Goal: Entertainment & Leisure: Consume media (video, audio)

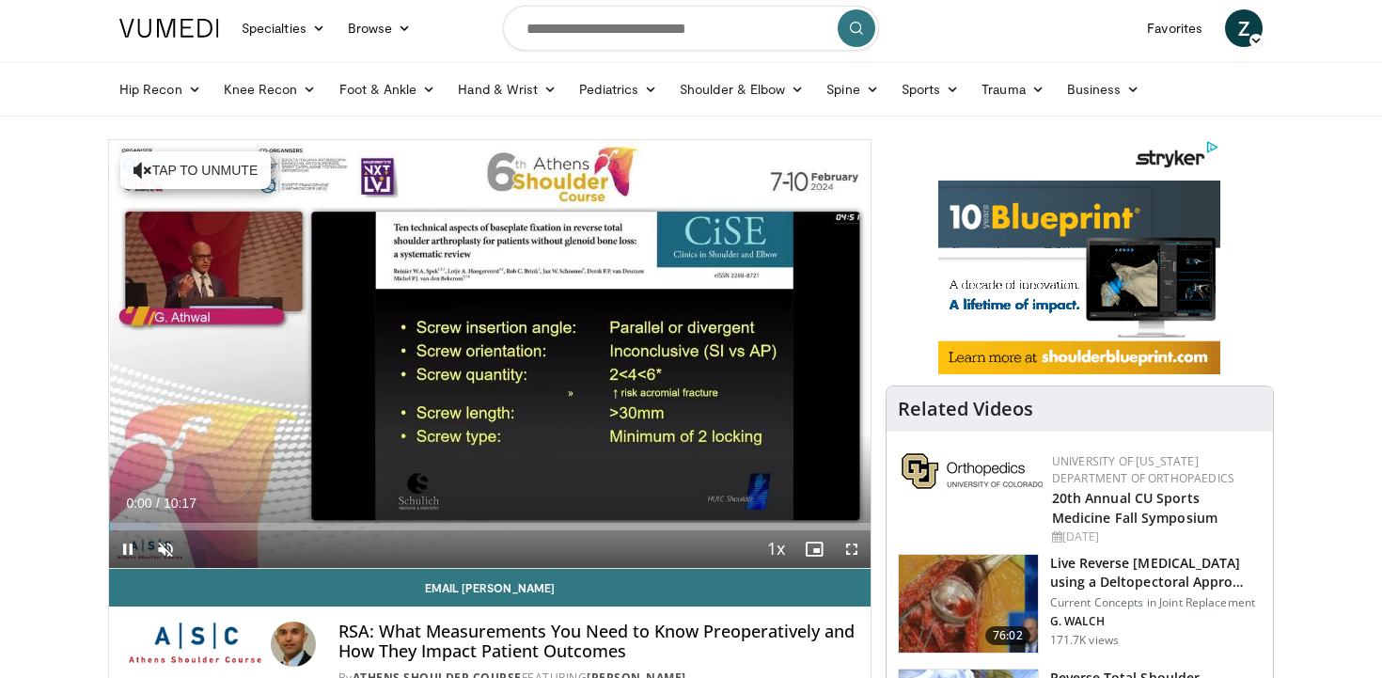
scroll to position [53, 0]
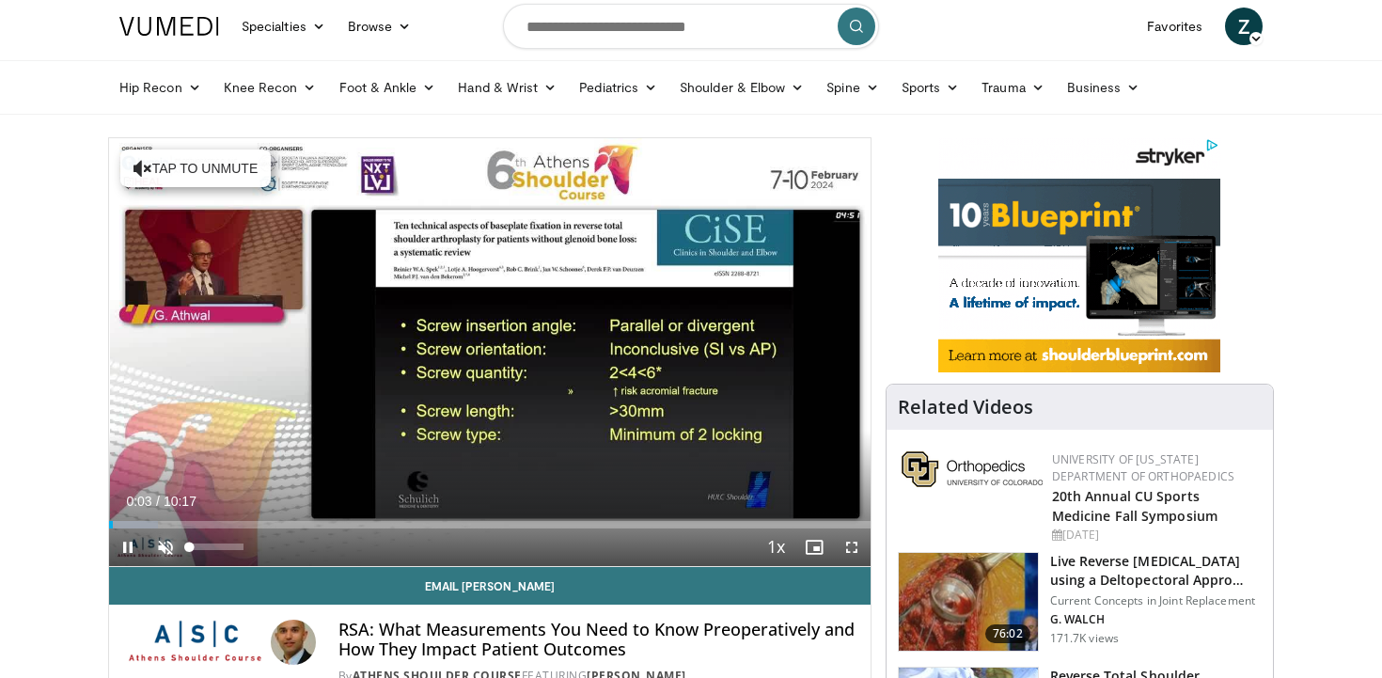
click at [156, 548] on span "Video Player" at bounding box center [166, 547] width 38 height 38
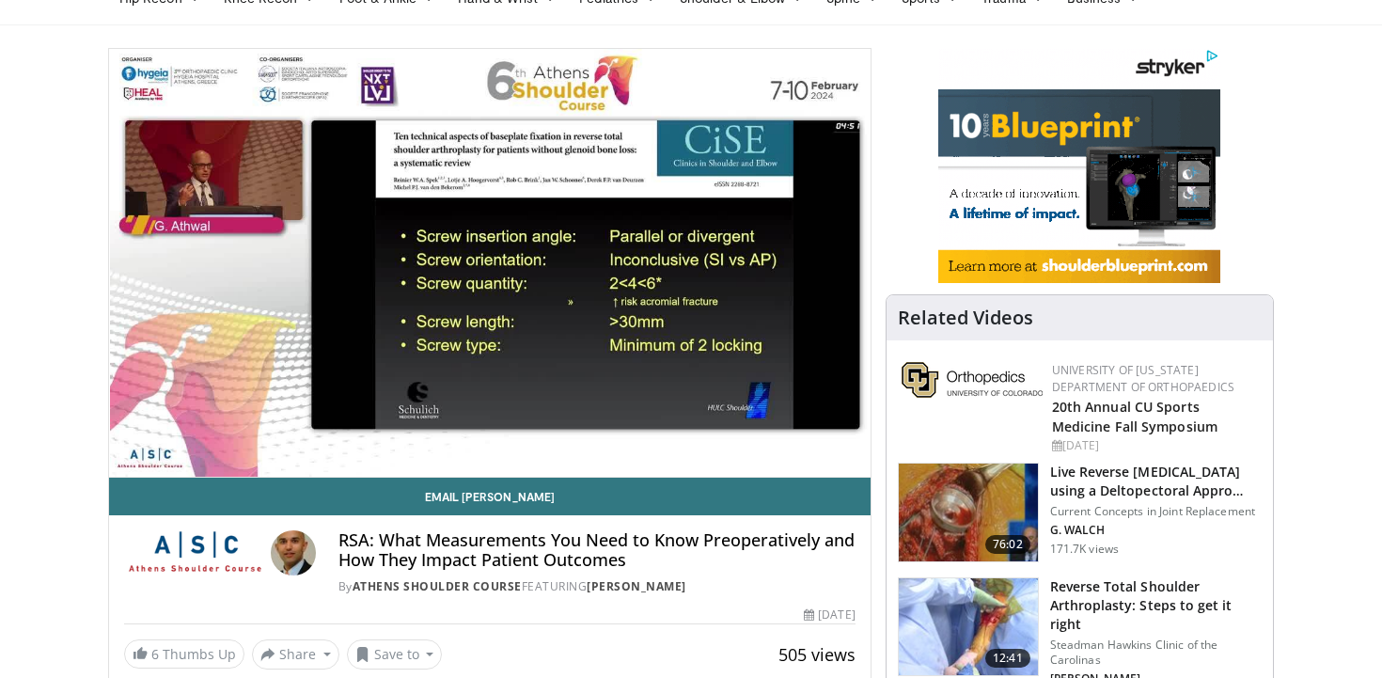
scroll to position [152, 0]
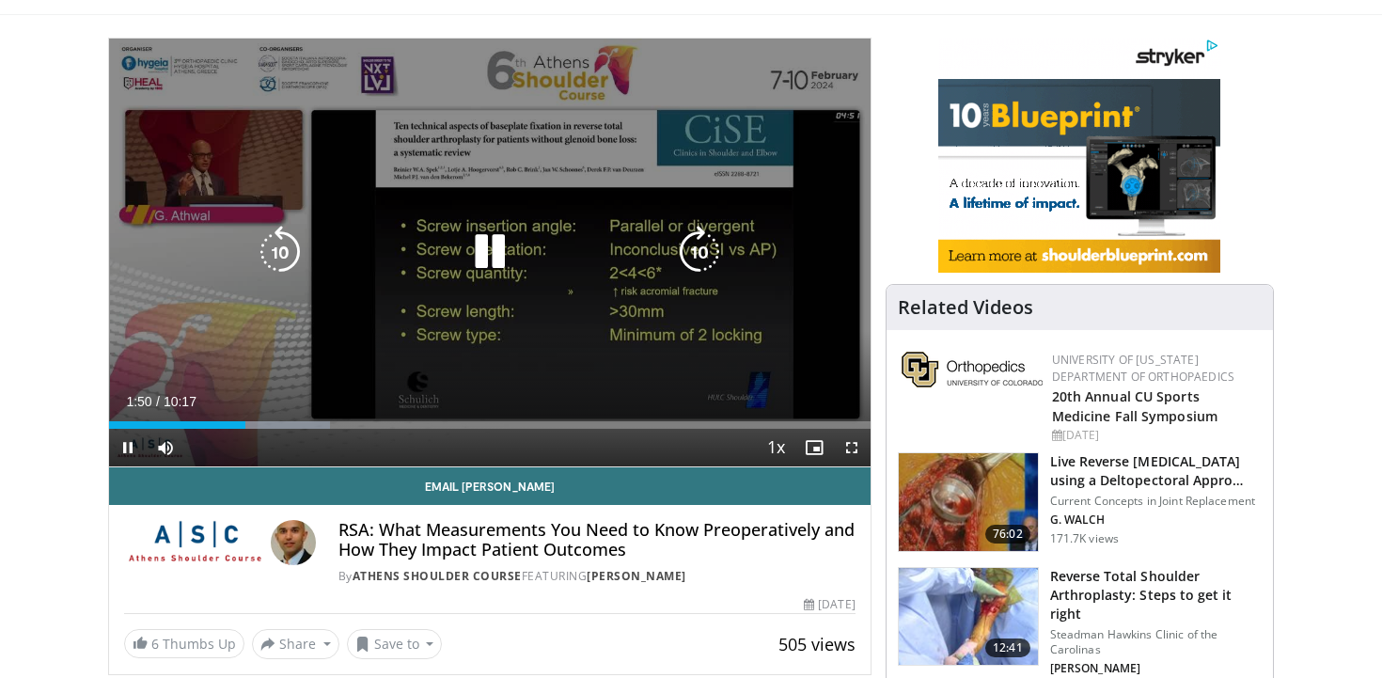
click at [280, 251] on icon "Video Player" at bounding box center [280, 252] width 53 height 53
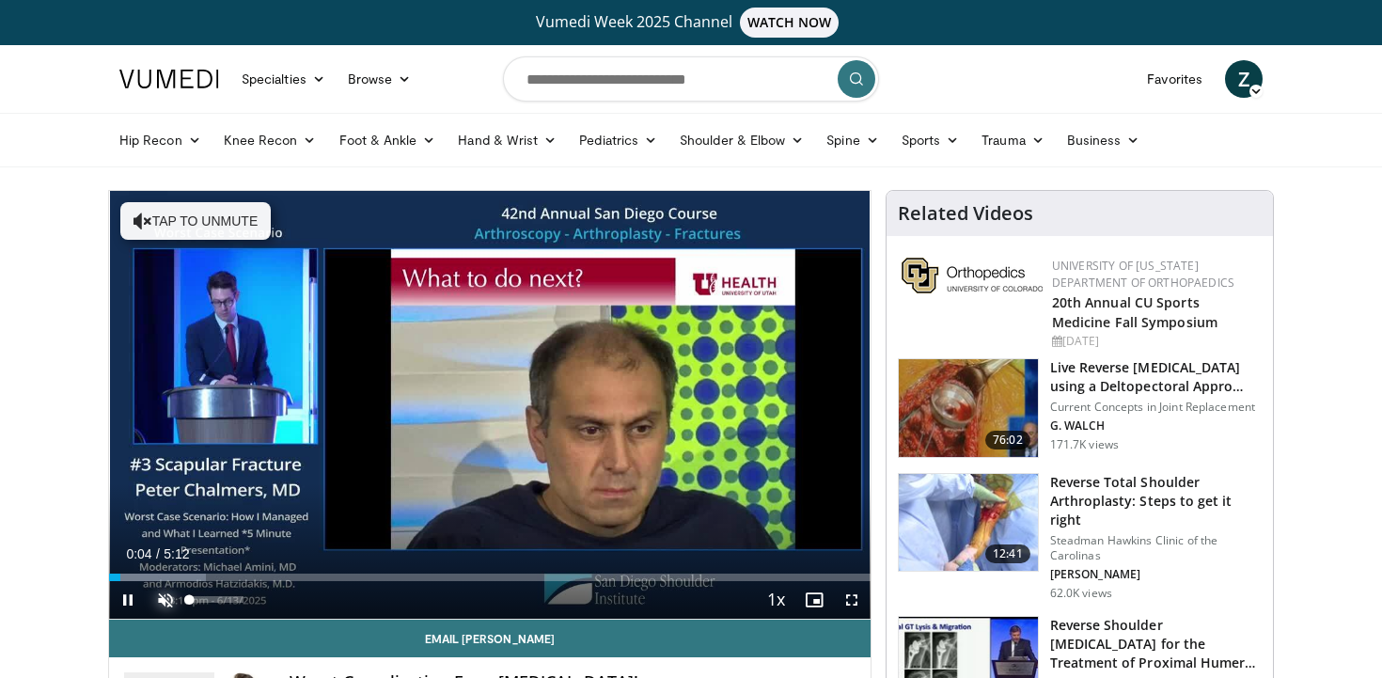
click at [163, 605] on span "Video Player" at bounding box center [166, 600] width 38 height 38
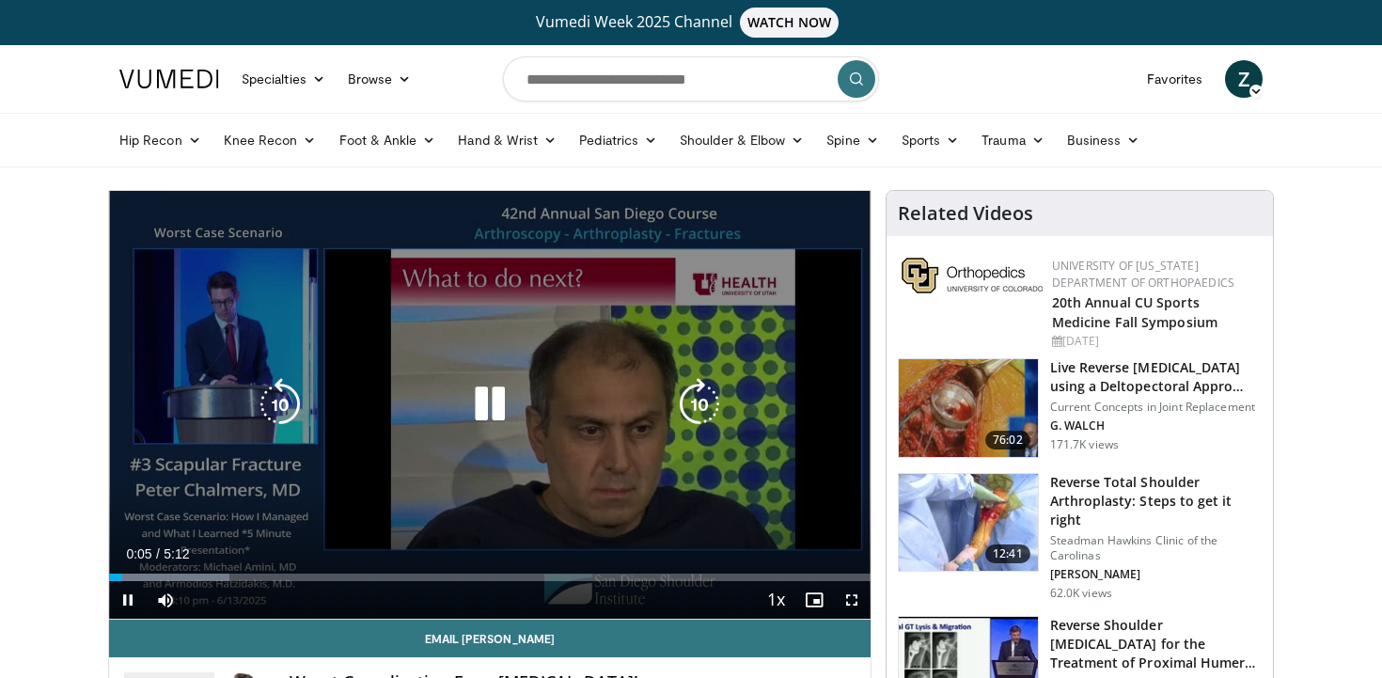
click at [265, 410] on icon "Video Player" at bounding box center [280, 404] width 53 height 53
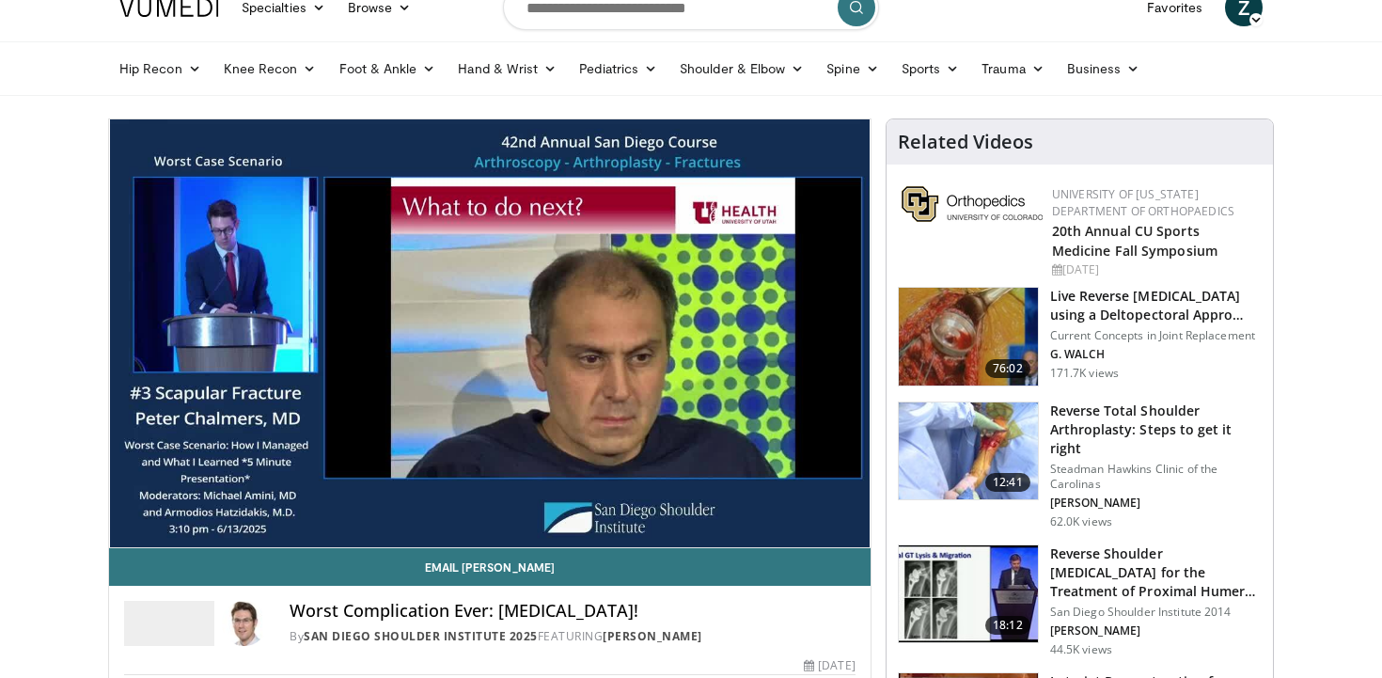
scroll to position [84, 0]
